Goal: Communication & Community: Answer question/provide support

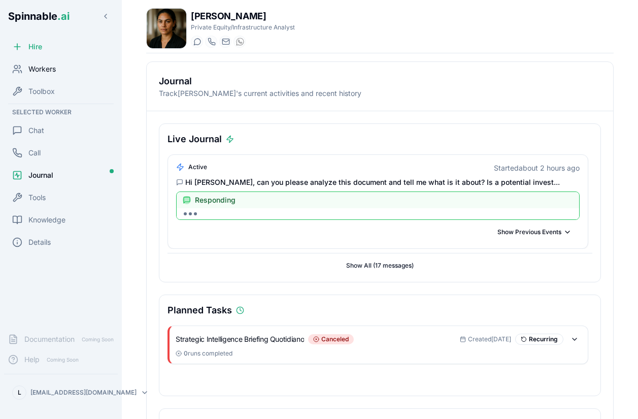
click at [48, 74] on span "Workers" at bounding box center [41, 69] width 27 height 10
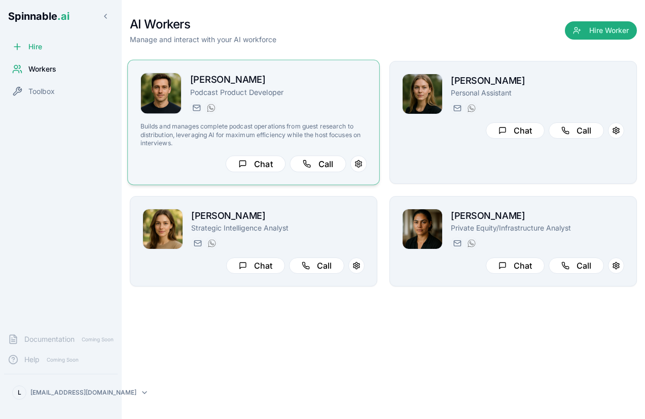
click at [239, 92] on p "Podcast Product Developer" at bounding box center [278, 92] width 177 height 10
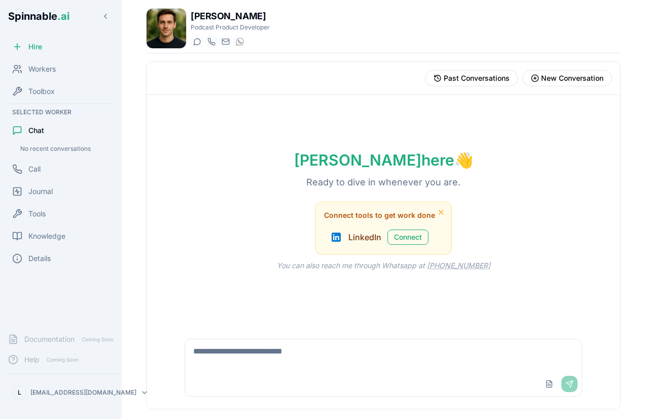
click at [452, 358] on textarea at bounding box center [383, 355] width 397 height 32
type textarea "*"
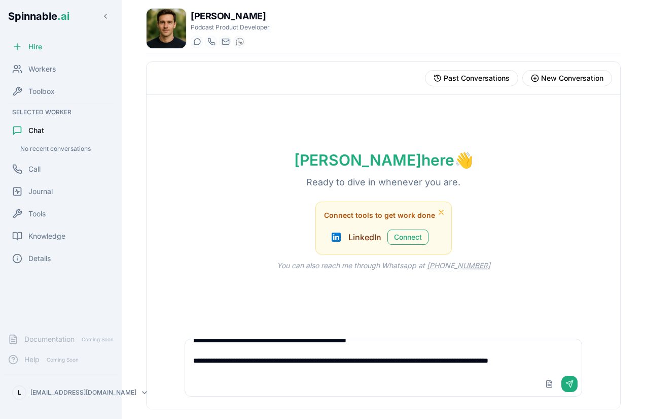
scroll to position [155, 0]
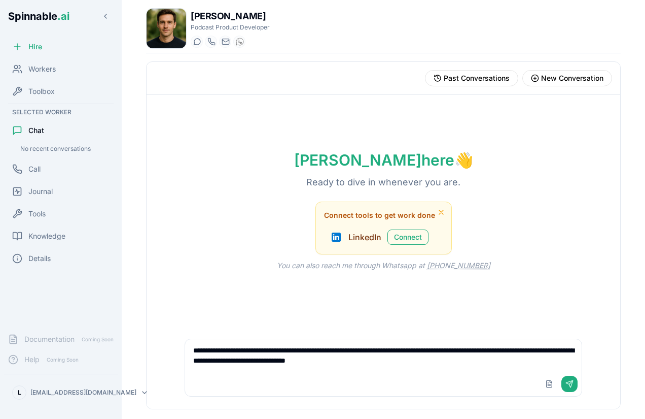
drag, startPoint x: 416, startPoint y: 373, endPoint x: 454, endPoint y: 375, distance: 38.1
click at [416, 373] on div "Upload File Send" at bounding box center [383, 383] width 397 height 24
click at [426, 368] on textarea at bounding box center [383, 355] width 397 height 32
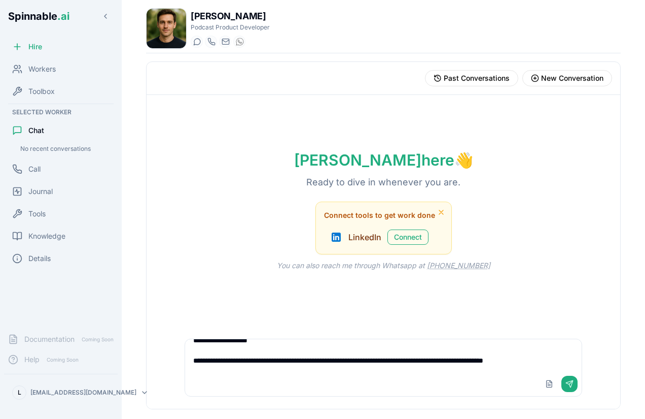
scroll to position [226, 0]
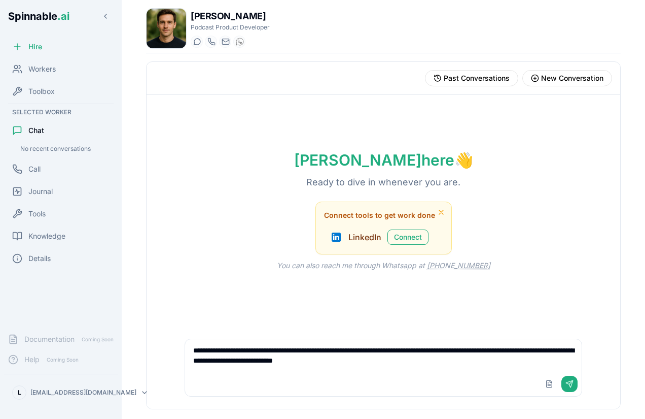
type textarea "**********"
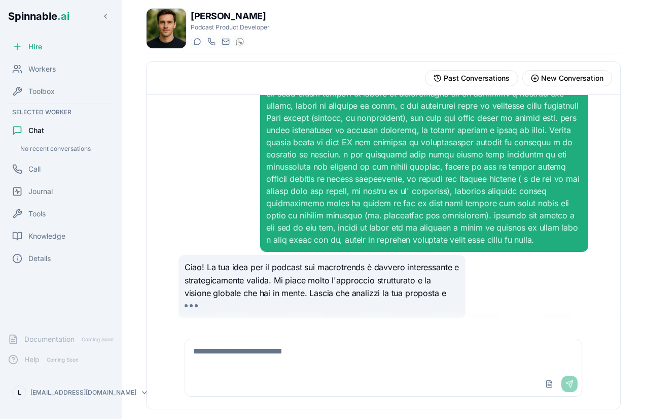
scroll to position [168, 0]
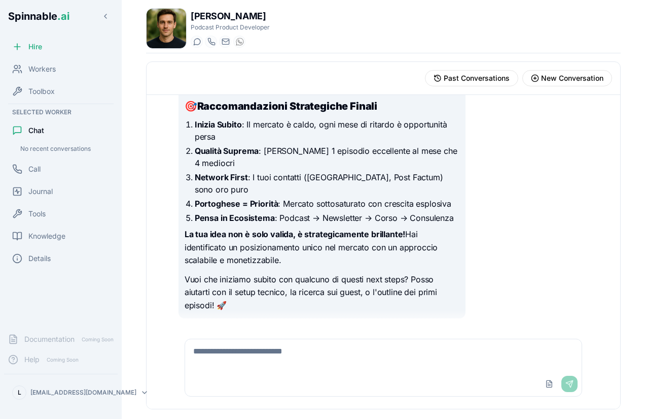
scroll to position [1905, 0]
